Goal: Information Seeking & Learning: Learn about a topic

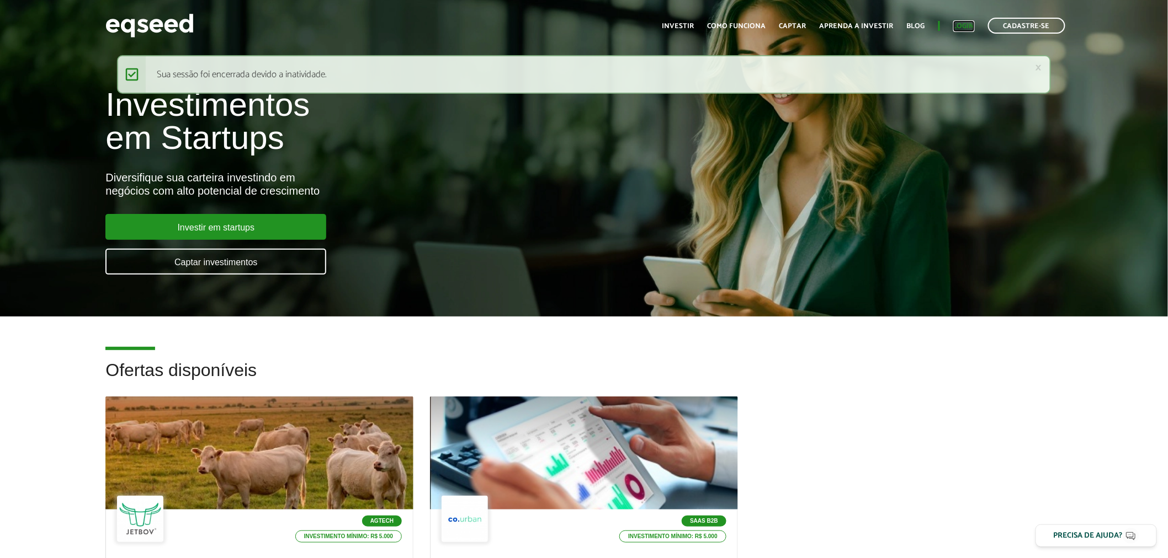
click at [957, 23] on link "Login" at bounding box center [964, 26] width 22 height 7
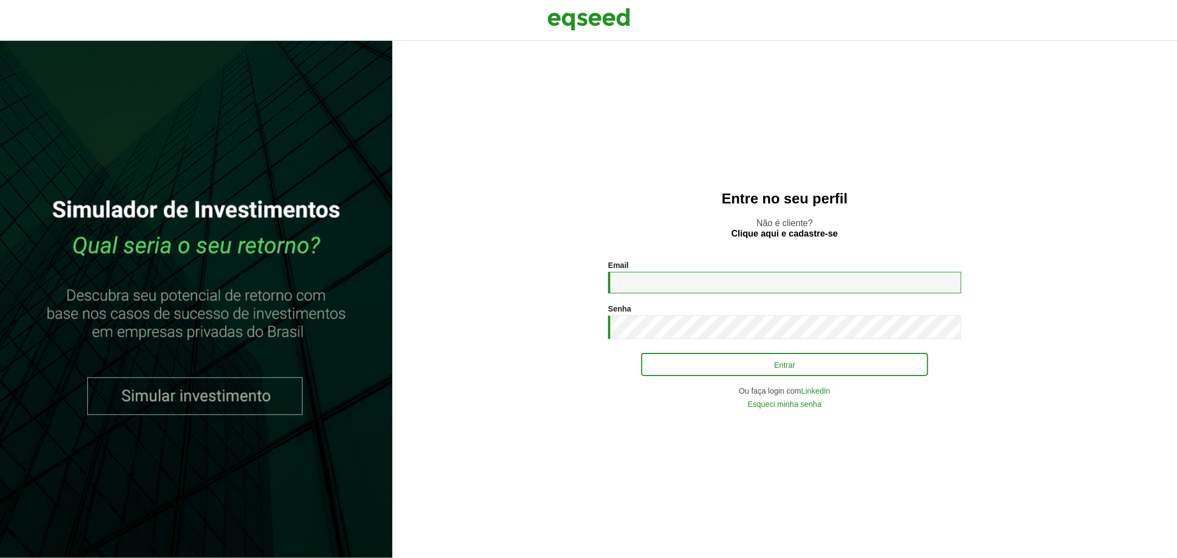
type input "**********"
click at [748, 366] on button "Entrar" at bounding box center [784, 364] width 287 height 21
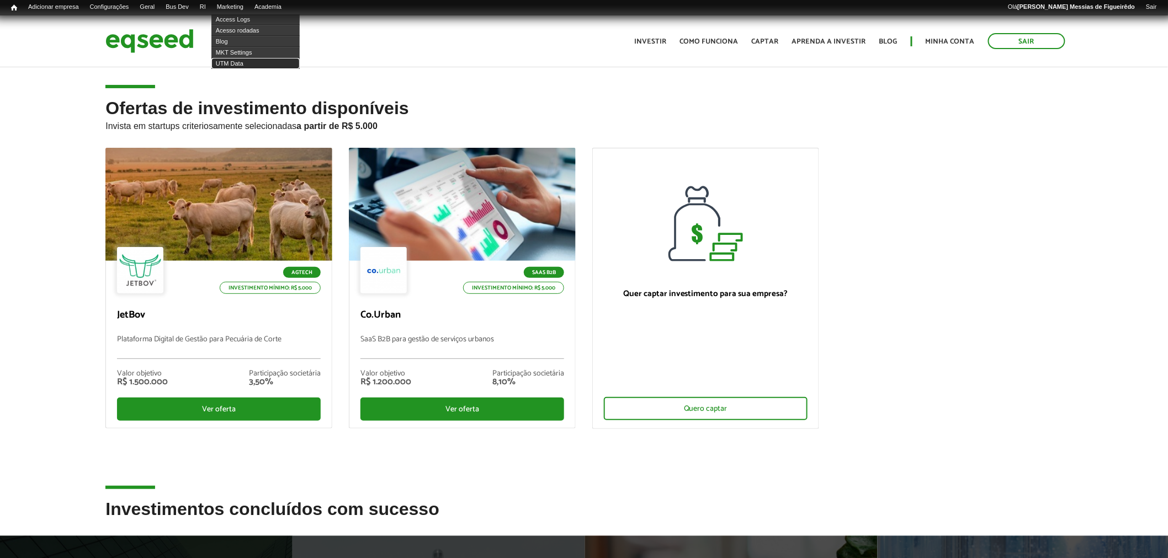
click at [247, 61] on link "UTM Data" at bounding box center [255, 63] width 88 height 11
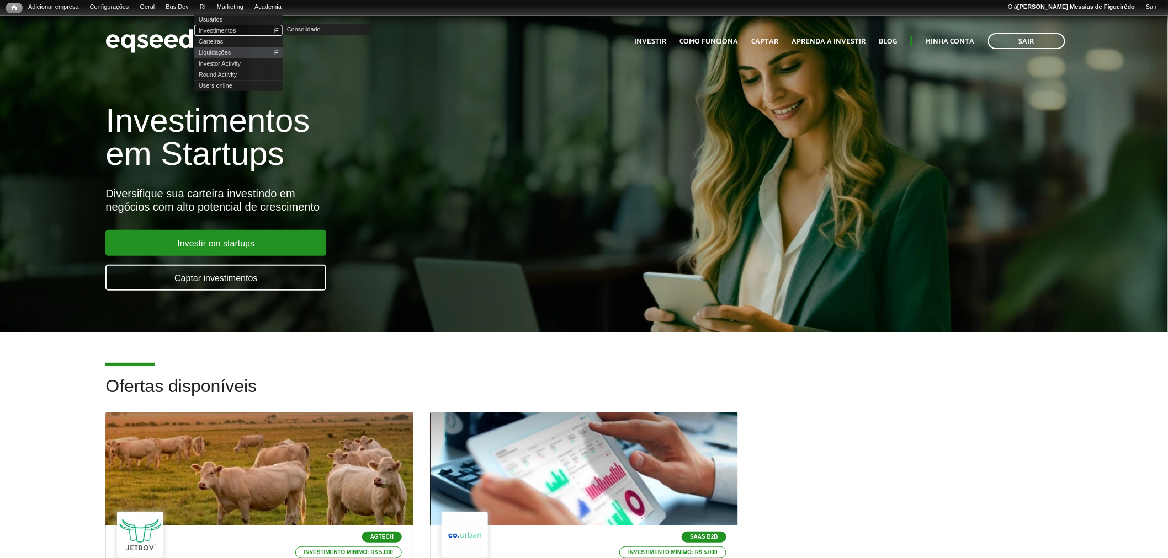
click at [216, 29] on link "Investimentos" at bounding box center [238, 30] width 88 height 11
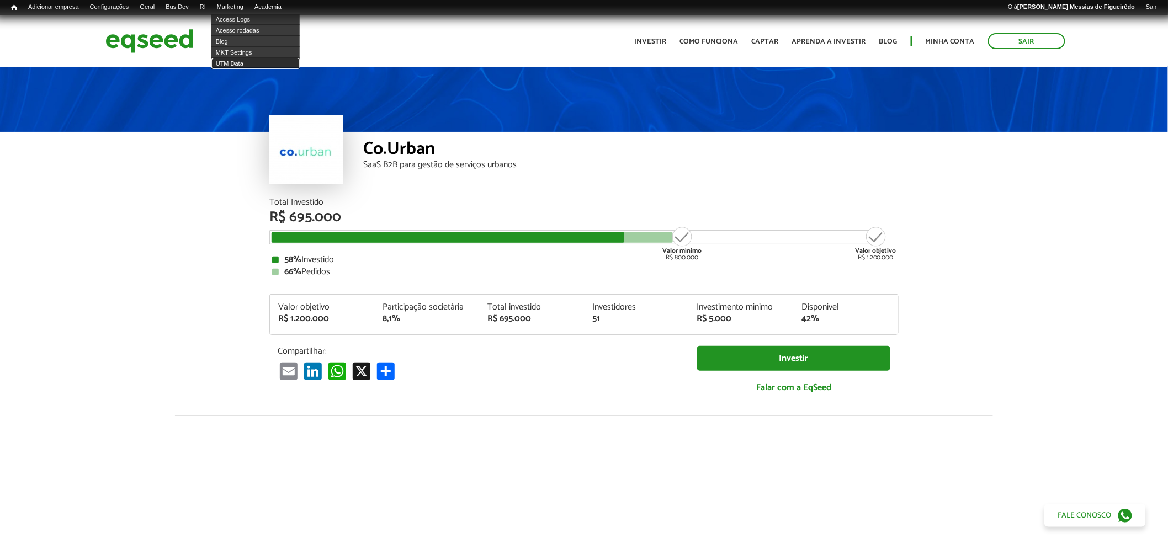
click at [242, 63] on link "UTM Data" at bounding box center [255, 63] width 88 height 11
click at [234, 61] on link "UTM Data" at bounding box center [255, 63] width 88 height 11
